Goal: Find specific page/section: Find specific page/section

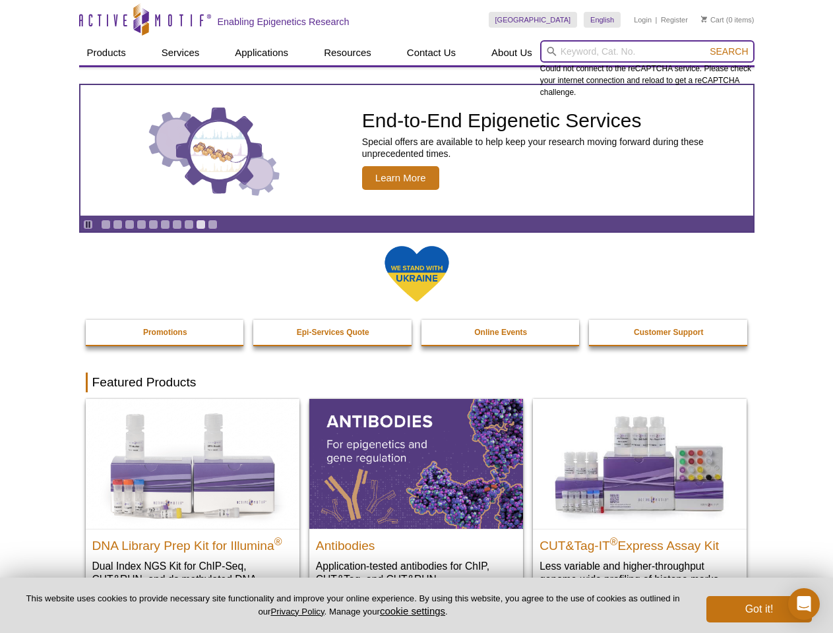
click at [647, 51] on input "search" at bounding box center [647, 51] width 214 height 22
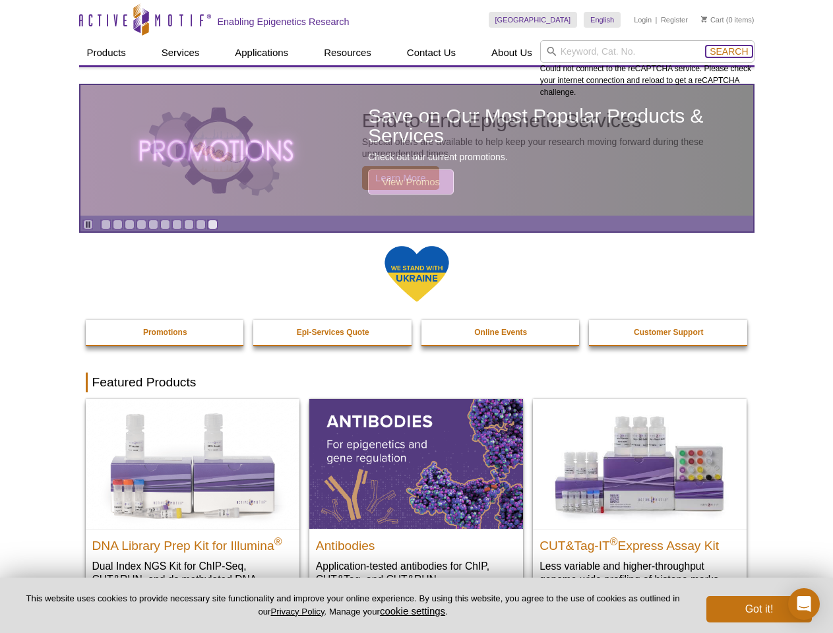
click at [729, 51] on span "Search" at bounding box center [729, 51] width 38 height 11
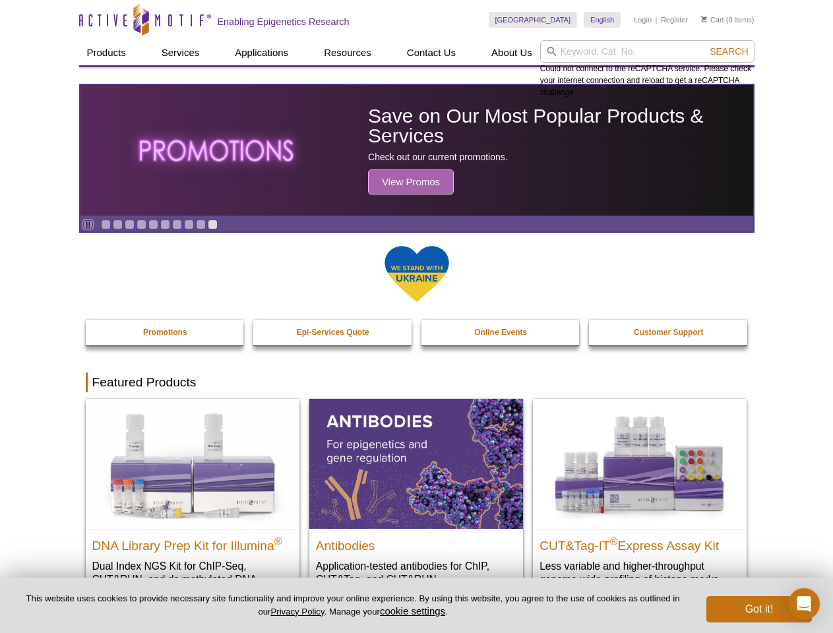
click at [88, 224] on icon "Pause" at bounding box center [88, 224] width 9 height 9
click at [106, 224] on link "Go to slide 1" at bounding box center [106, 225] width 10 height 10
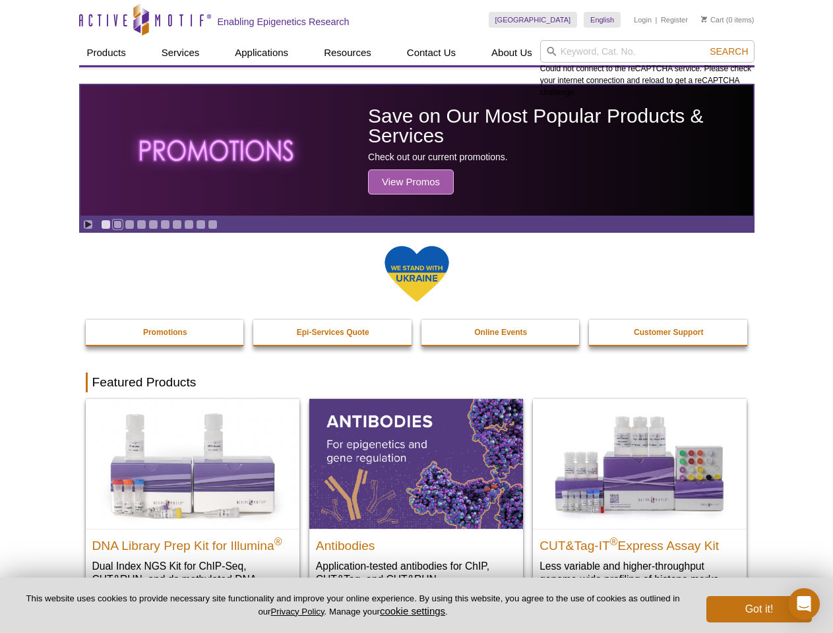
click at [117, 224] on link "Go to slide 2" at bounding box center [118, 225] width 10 height 10
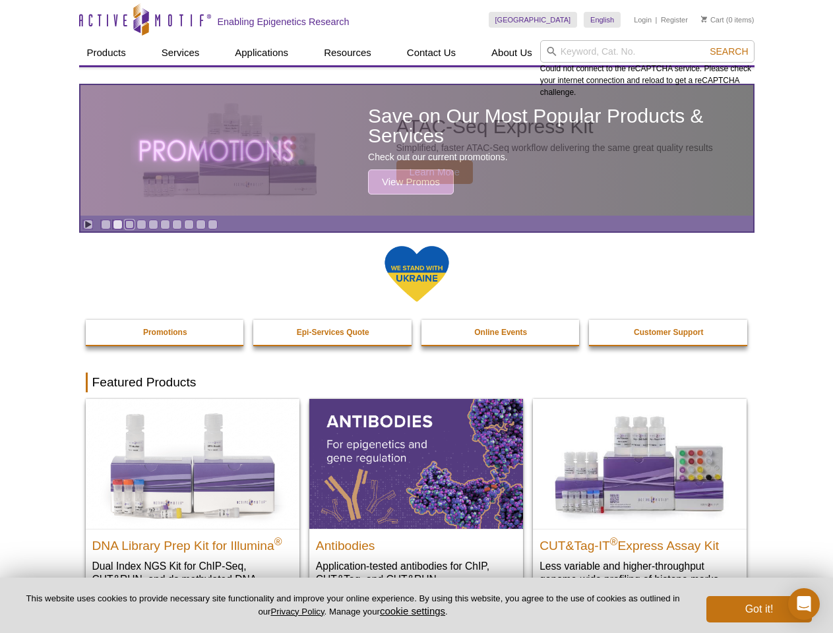
click at [129, 224] on link "Go to slide 3" at bounding box center [130, 225] width 10 height 10
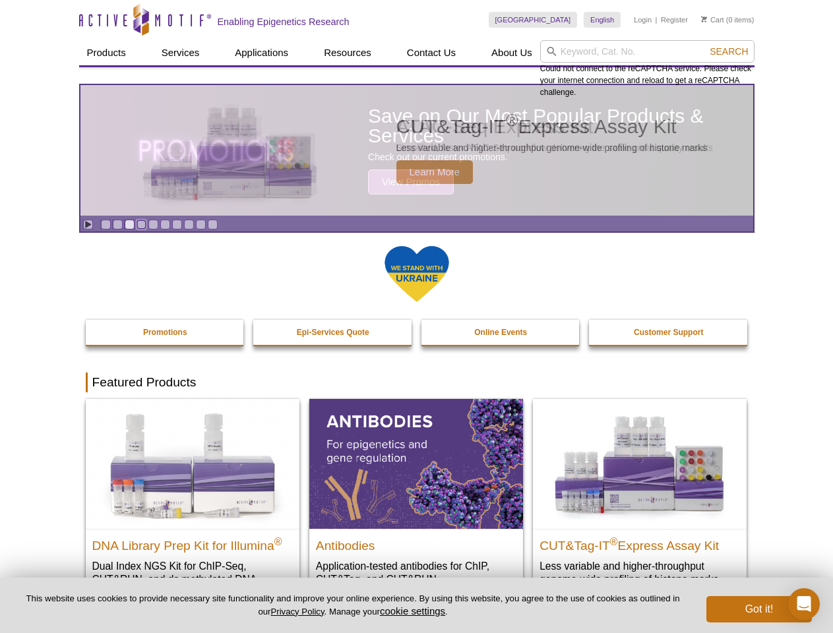
click at [141, 224] on link "Go to slide 4" at bounding box center [142, 225] width 10 height 10
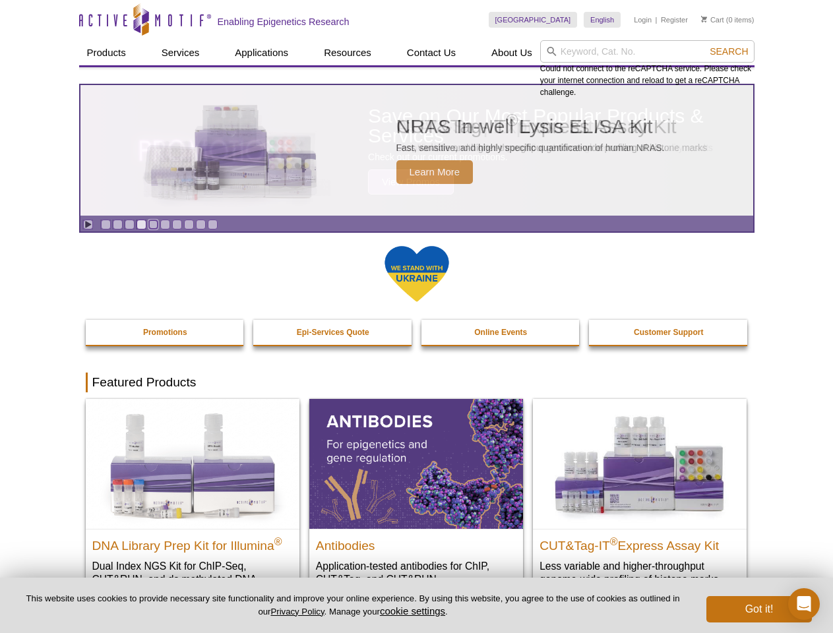
click at [153, 224] on link "Go to slide 5" at bounding box center [153, 225] width 10 height 10
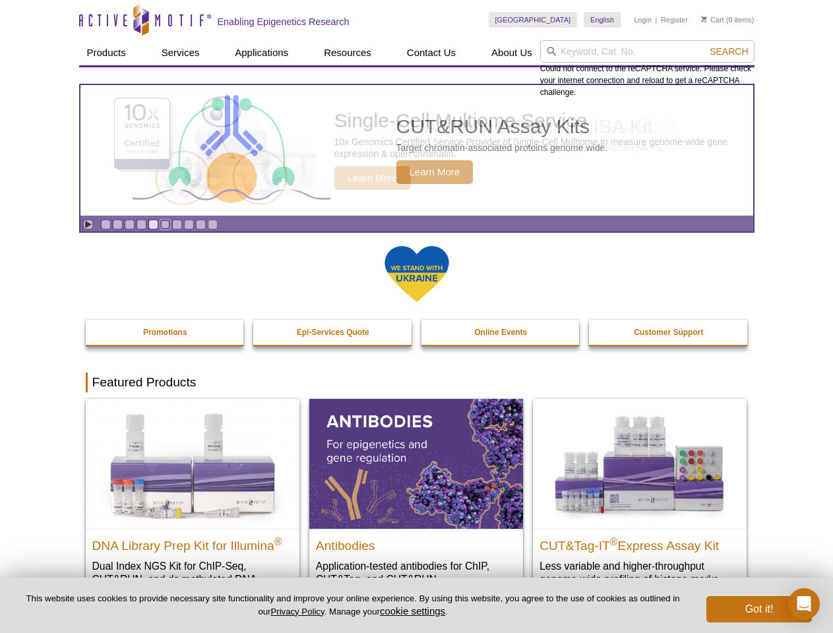
click at [165, 224] on link "Go to slide 6" at bounding box center [165, 225] width 10 height 10
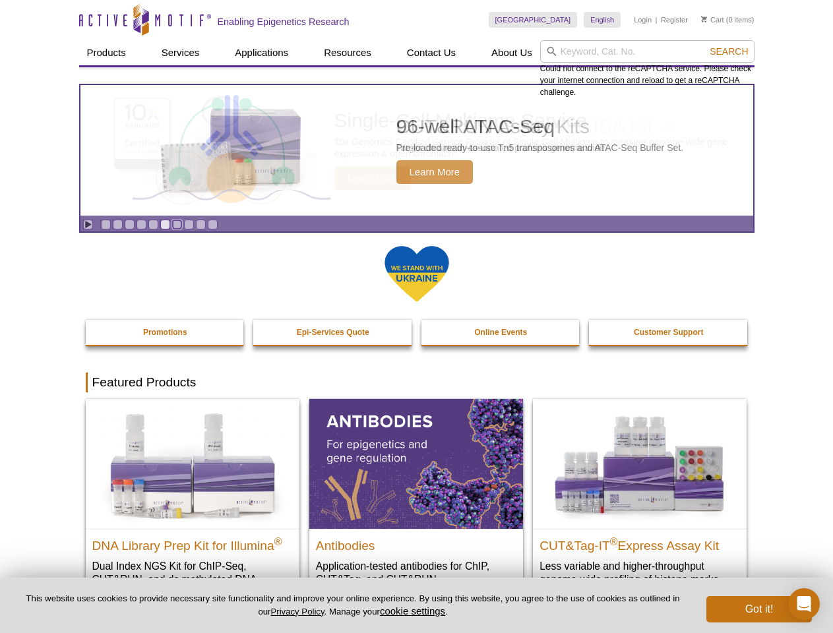
click at [177, 224] on link "Go to slide 7" at bounding box center [177, 225] width 10 height 10
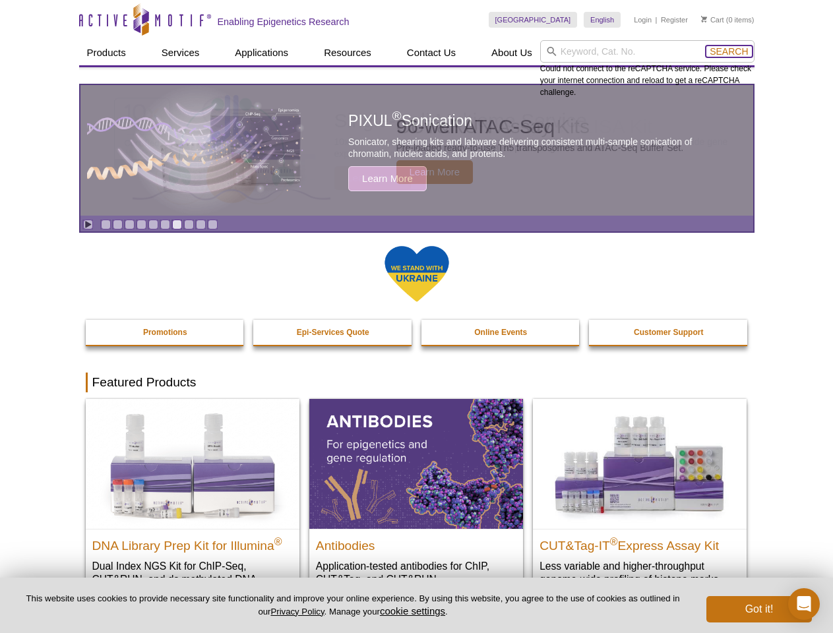
click at [729, 51] on span "Search" at bounding box center [729, 51] width 38 height 11
